Goal: Download file/media

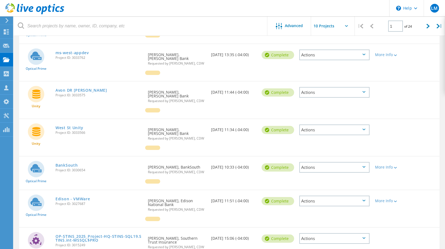
scroll to position [65, 0]
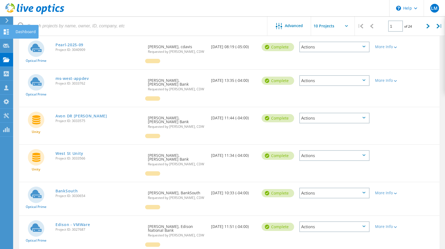
click at [3, 35] on div at bounding box center [6, 33] width 7 height 6
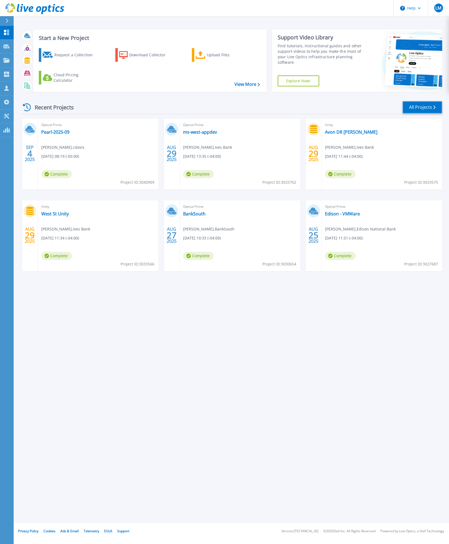
click at [433, 110] on link "All Projects" at bounding box center [423, 107] width 40 height 12
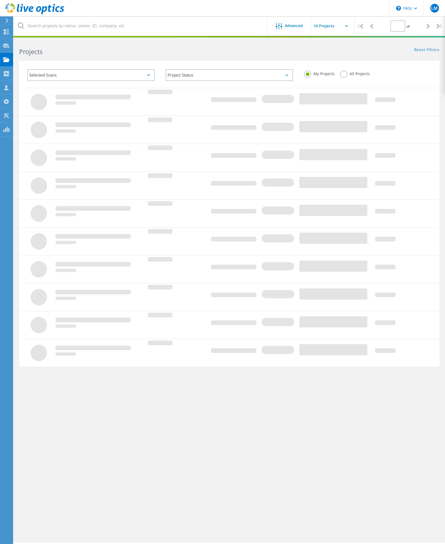
type input "1"
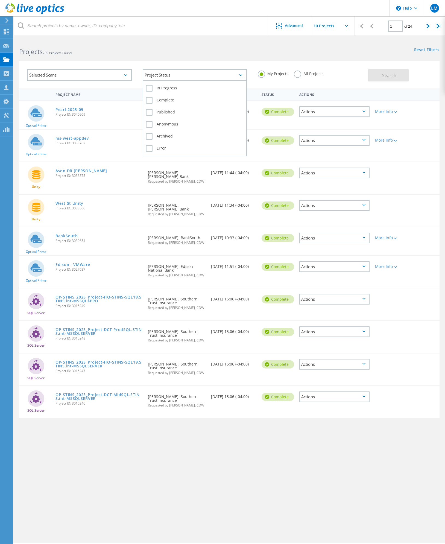
click at [166, 76] on div "Project Status" at bounding box center [195, 75] width 104 height 12
click at [167, 46] on div "Projects 239 Projects Found" at bounding box center [122, 47] width 216 height 14
click at [101, 75] on div "Selected Scans" at bounding box center [79, 75] width 104 height 12
click at [143, 45] on div "Projects 239 Projects Found" at bounding box center [122, 47] width 216 height 14
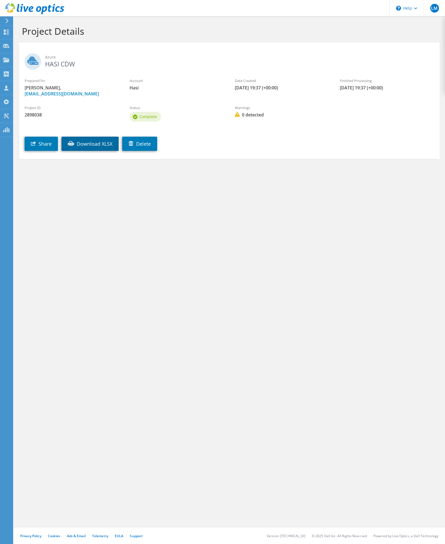
click at [90, 143] on link "Download XLSX" at bounding box center [89, 144] width 57 height 14
click at [321, 195] on div "Project Details Azure HASI CDW Prepared for Chris Glisson, cglisson@hasi.com Ac…" at bounding box center [229, 279] width 431 height 527
click at [163, 141] on link "Download XLSX" at bounding box center [147, 144] width 57 height 14
click at [84, 143] on link "Download PPT" at bounding box center [88, 144] width 54 height 14
click at [410, 339] on div "Project Details AWS HASI CDW-1 Prepared for Chris Glisson, cglisson@hasi.com Ac…" at bounding box center [229, 279] width 431 height 527
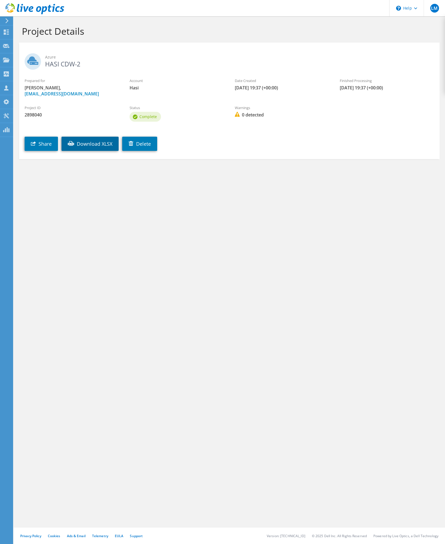
click at [92, 144] on link "Download XLSX" at bounding box center [89, 144] width 57 height 14
click at [8, 35] on div at bounding box center [6, 33] width 7 height 6
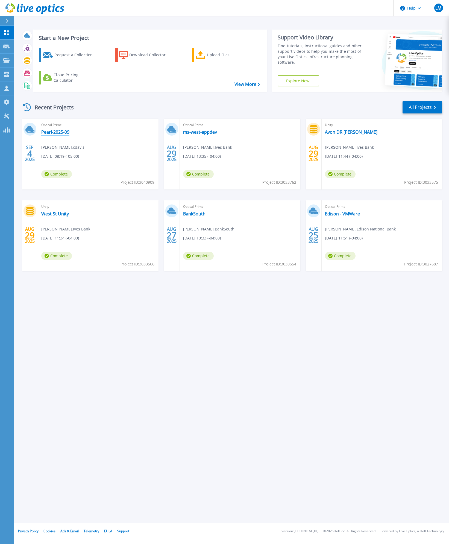
click at [57, 135] on link "Pearl-2025-09" at bounding box center [55, 131] width 28 height 5
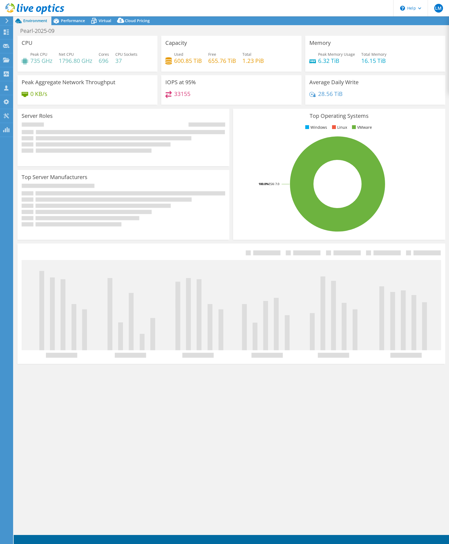
select select "USD"
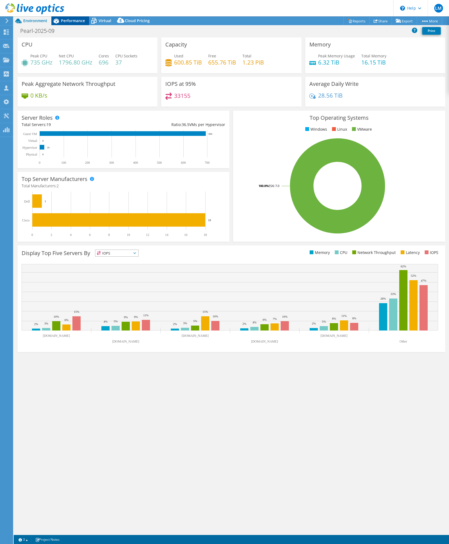
click at [65, 20] on span "Performance" at bounding box center [73, 20] width 24 height 5
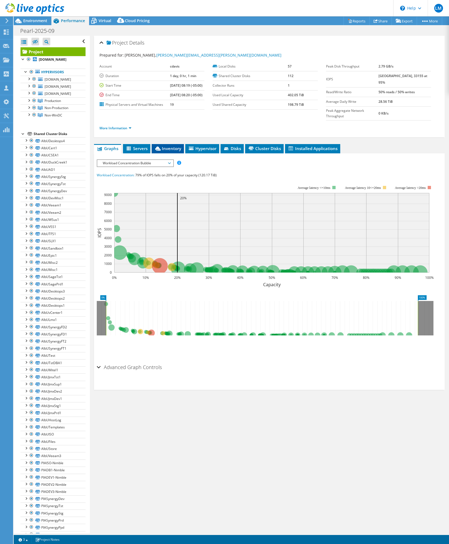
click at [168, 151] on span "Inventory" at bounding box center [167, 148] width 27 height 5
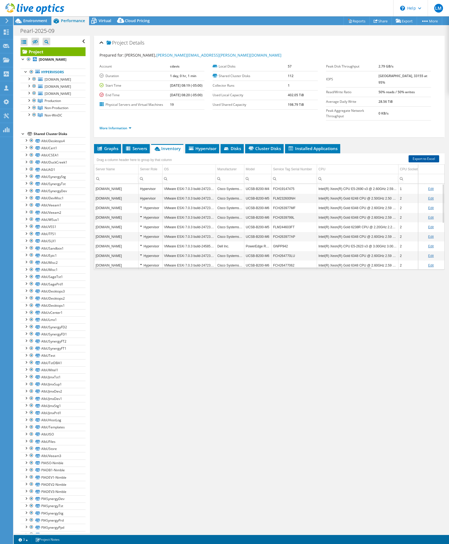
click at [420, 162] on link "Export to Excel" at bounding box center [424, 158] width 31 height 7
